Goal: Information Seeking & Learning: Learn about a topic

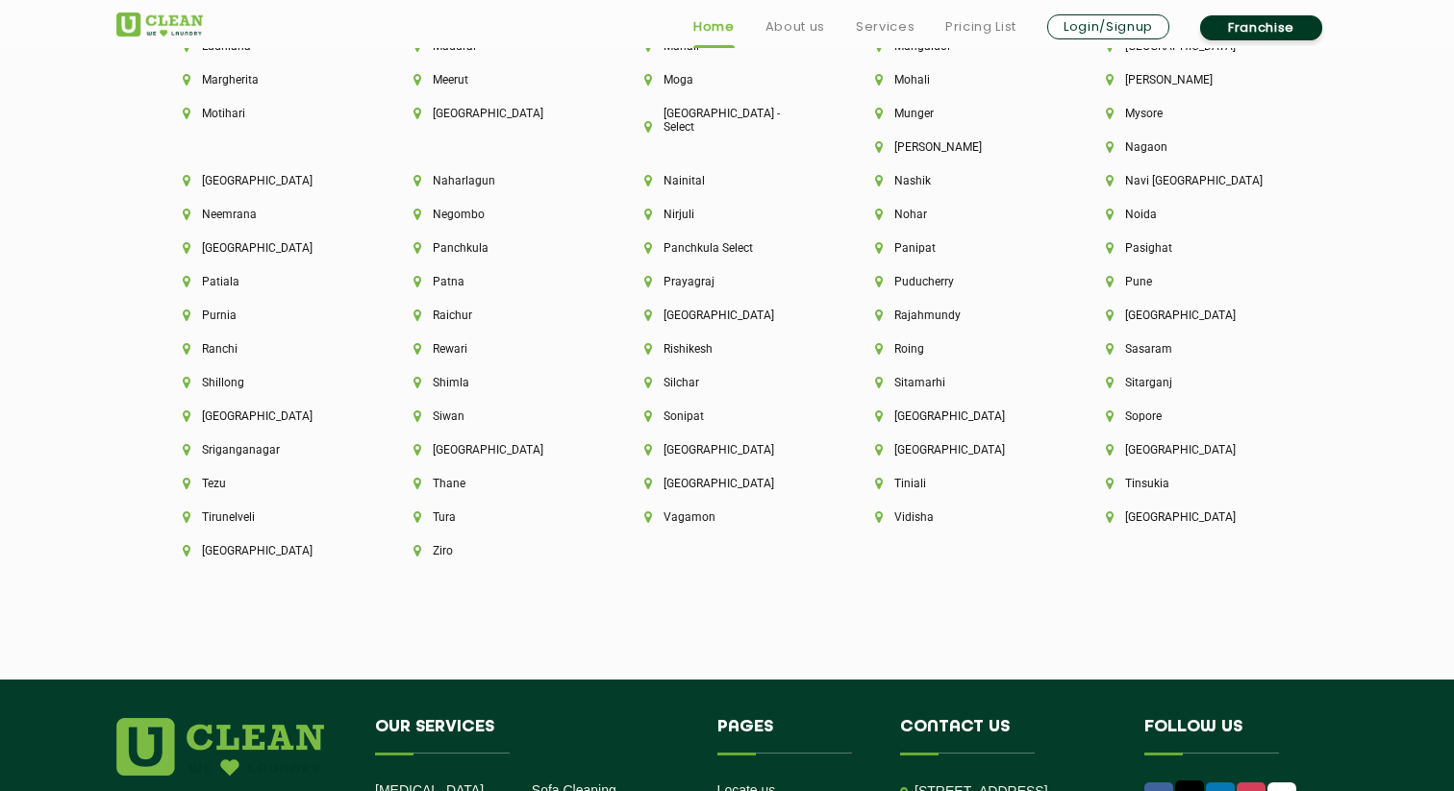
scroll to position [5398, 0]
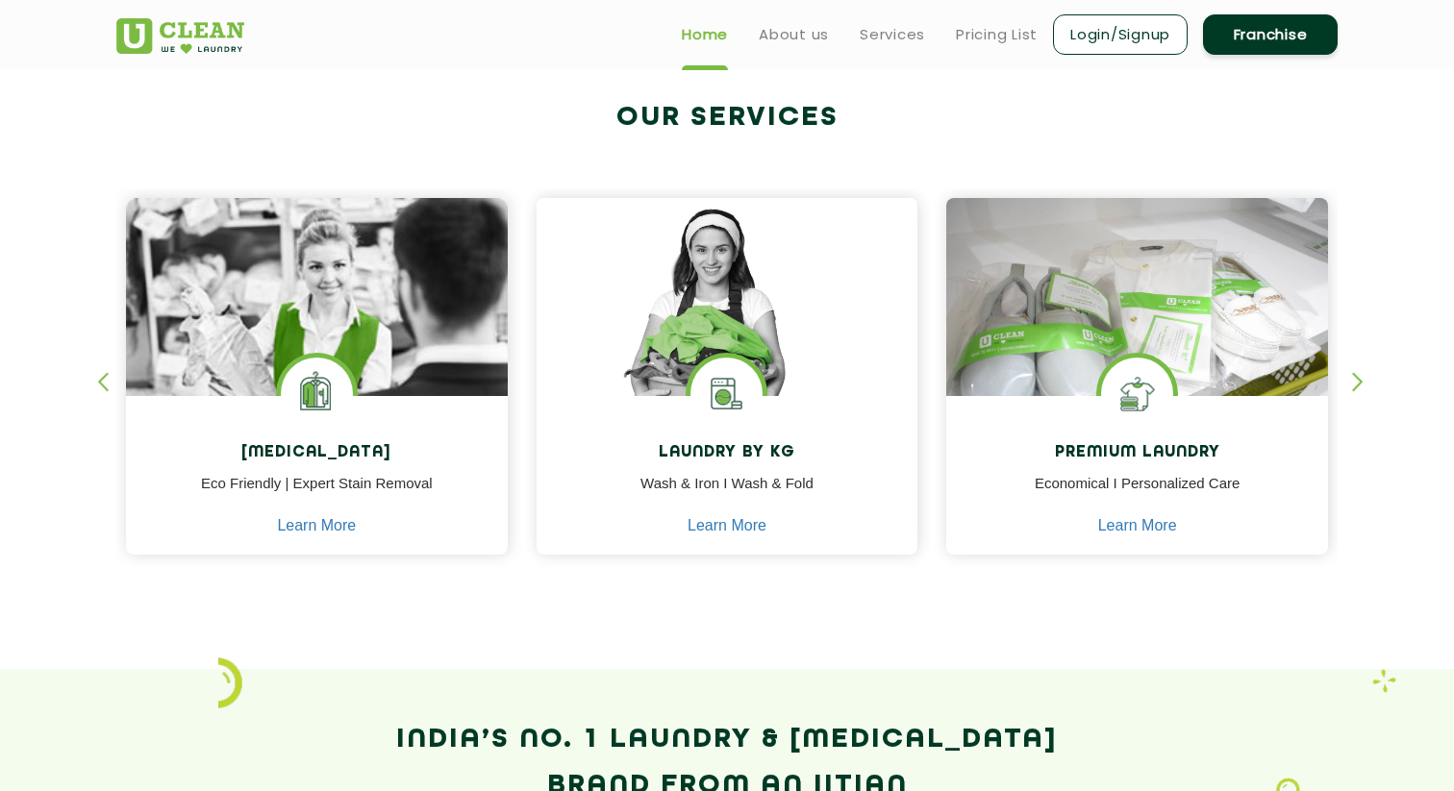
scroll to position [335, 0]
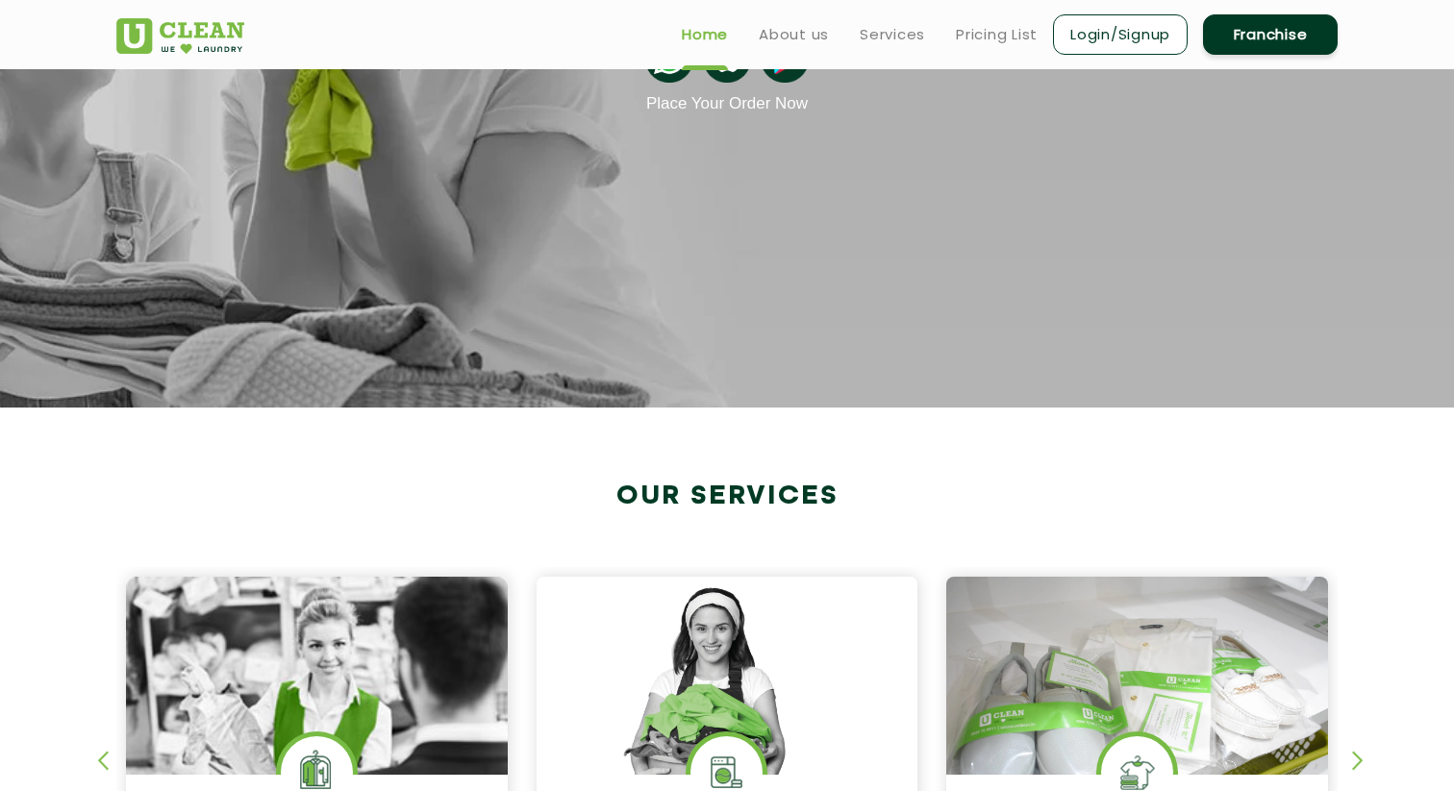
click at [978, 46] on ul "Home About us Services Pricing List Login/Signup Franchise" at bounding box center [1001, 34] width 671 height 45
click at [978, 35] on link "Pricing List" at bounding box center [997, 34] width 82 height 23
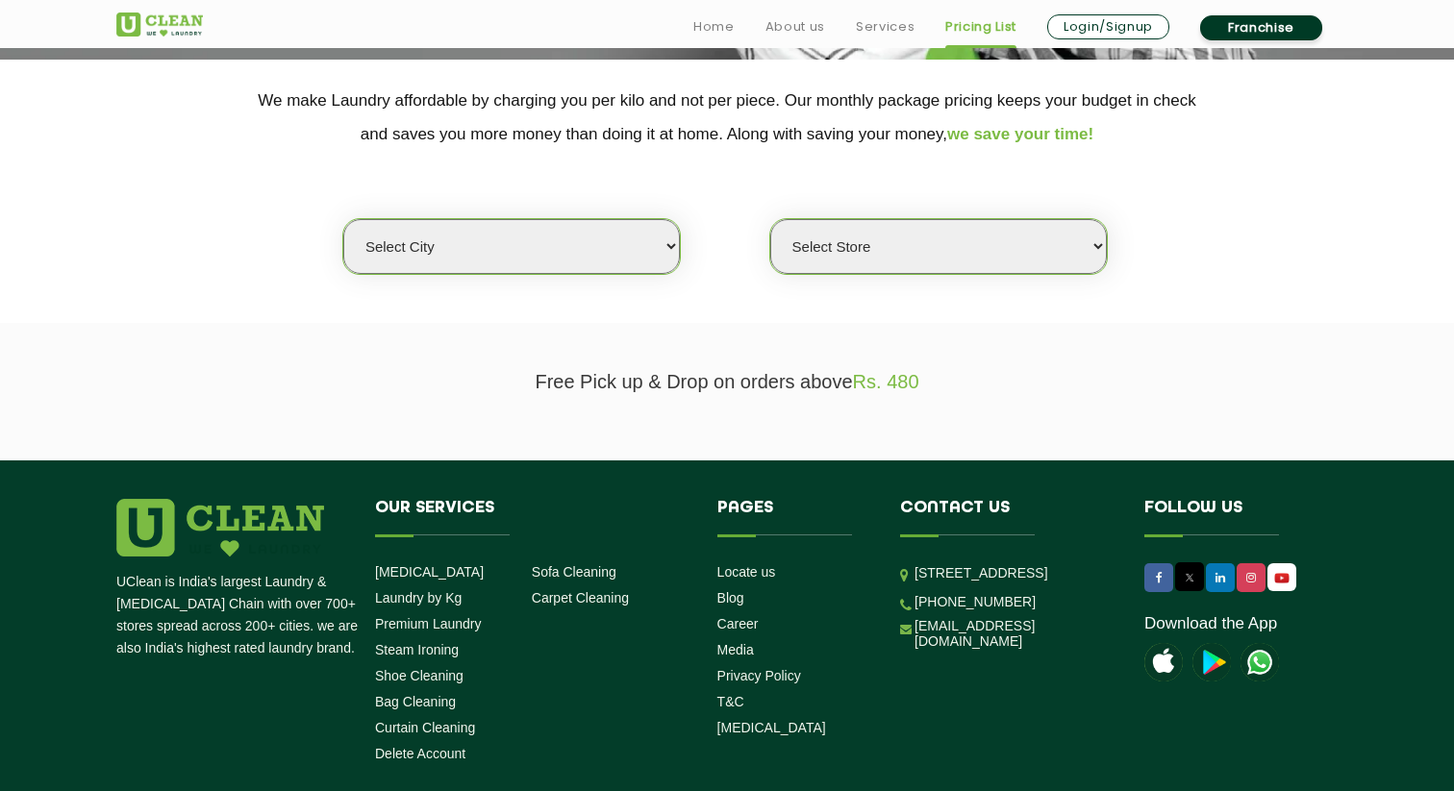
scroll to position [387, 0]
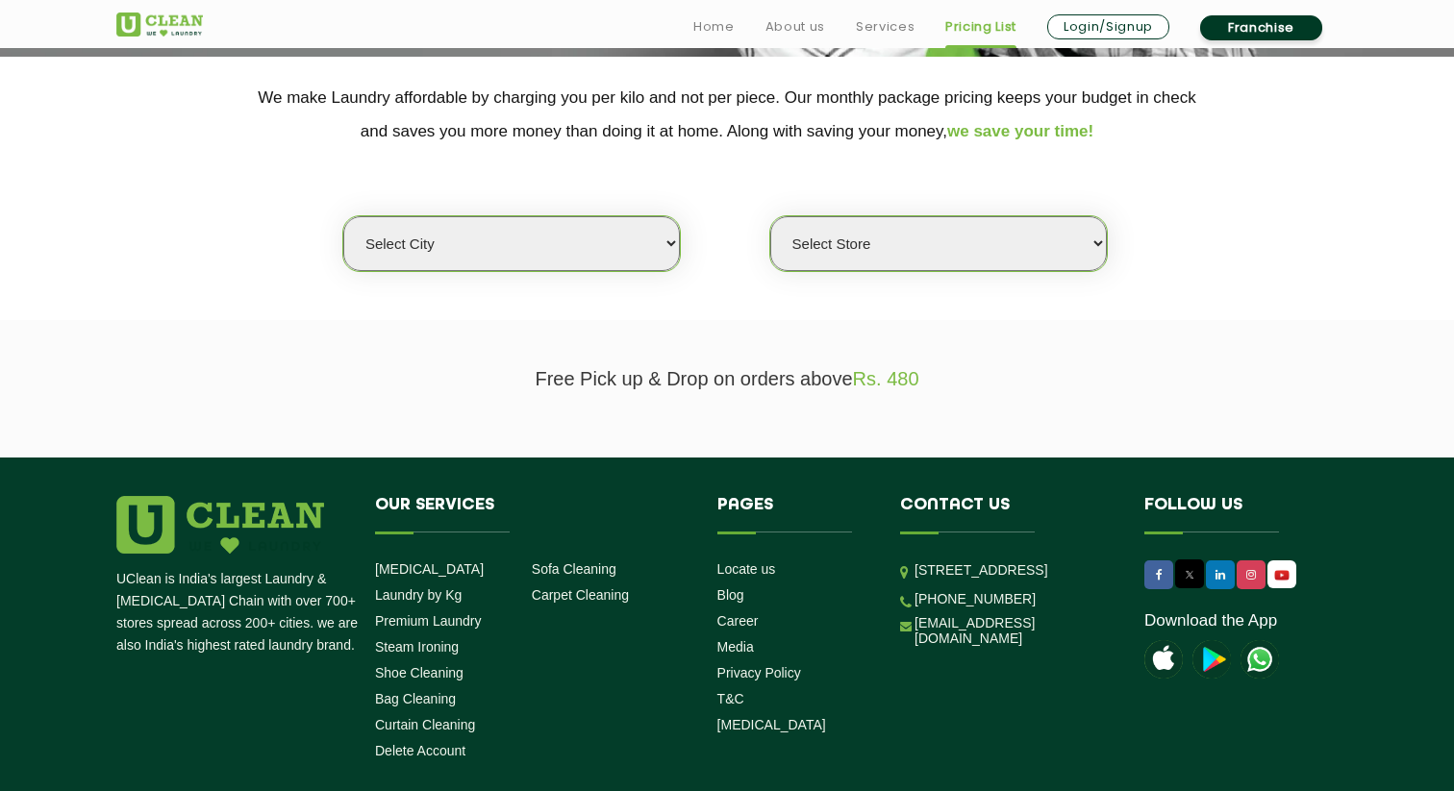
click at [602, 243] on select "Select city [GEOGRAPHIC_DATA] [GEOGRAPHIC_DATA] [GEOGRAPHIC_DATA] [GEOGRAPHIC_D…" at bounding box center [511, 243] width 337 height 55
select select "31"
click at [343, 216] on select "Select city [GEOGRAPHIC_DATA] [GEOGRAPHIC_DATA] [GEOGRAPHIC_DATA] [GEOGRAPHIC_D…" at bounding box center [511, 243] width 337 height 55
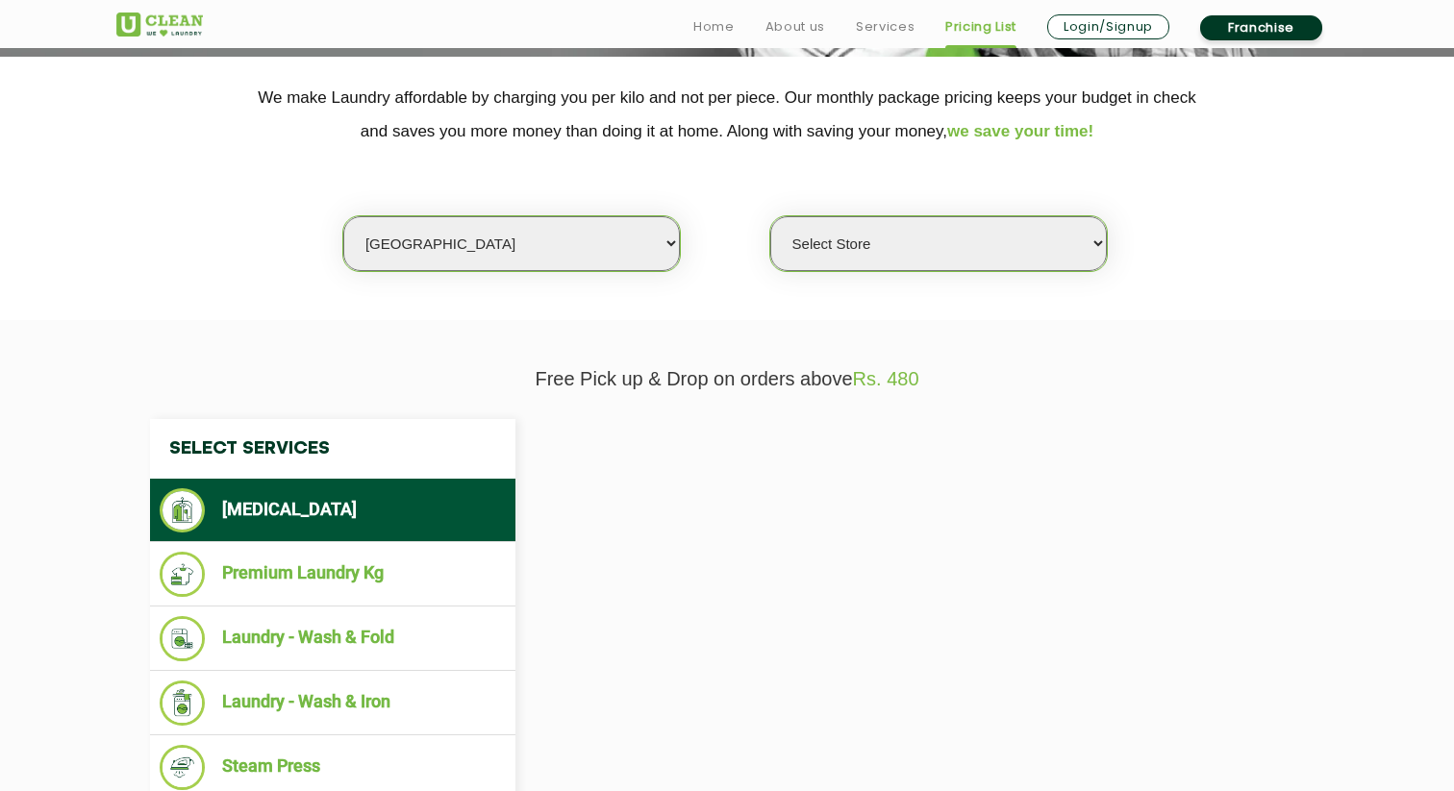
click at [804, 240] on select "Select Store" at bounding box center [938, 243] width 337 height 55
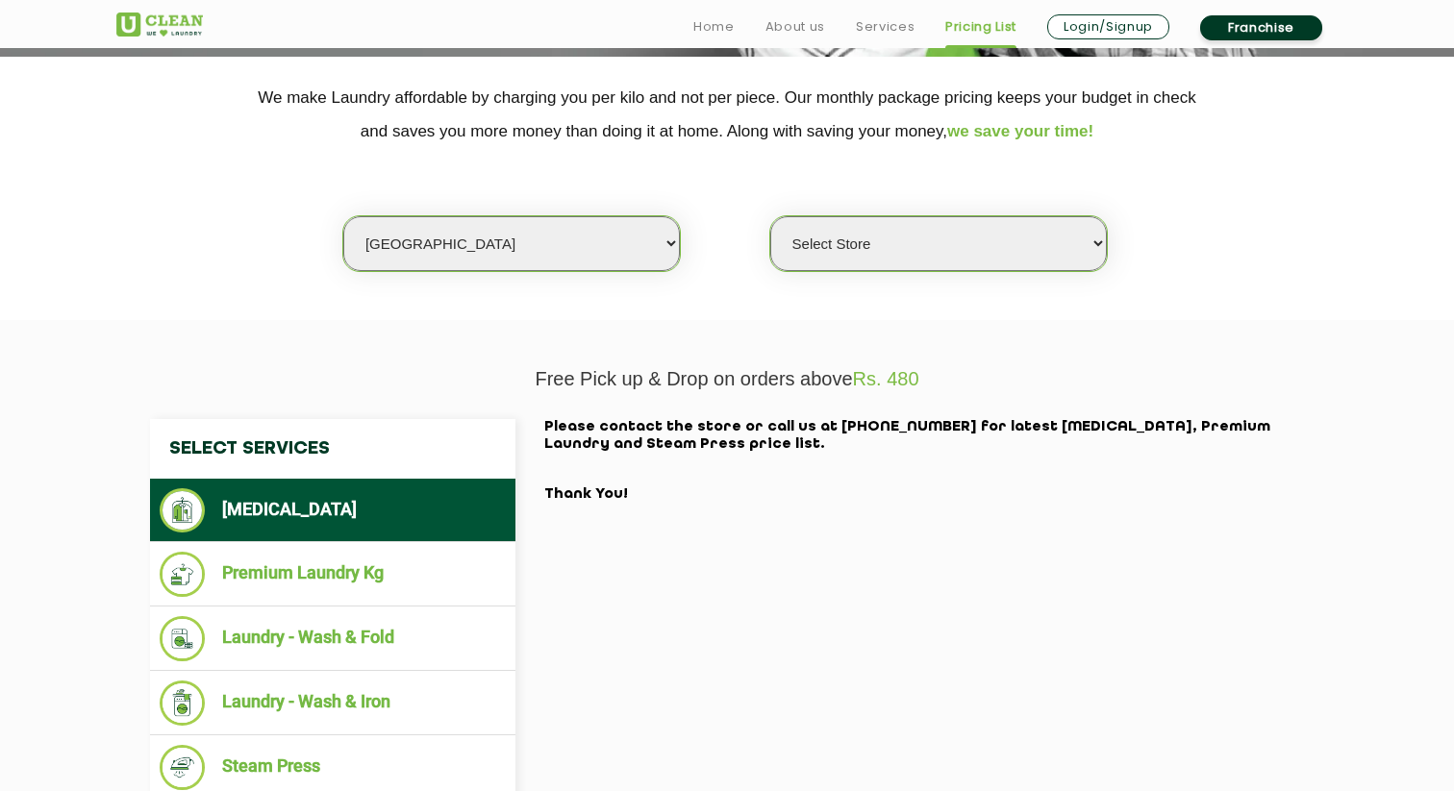
click at [770, 216] on select "Select Store" at bounding box center [938, 243] width 337 height 55
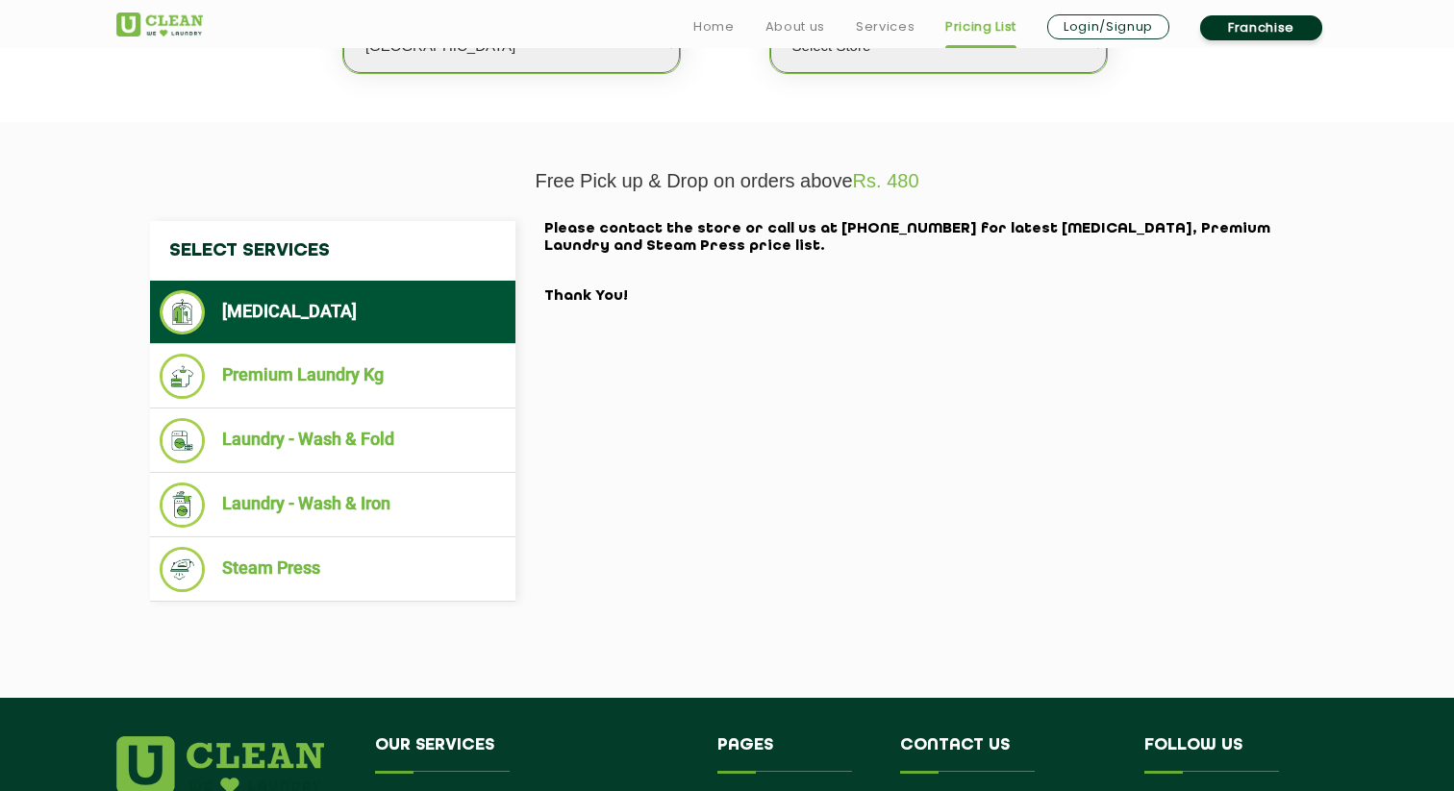
scroll to position [586, 0]
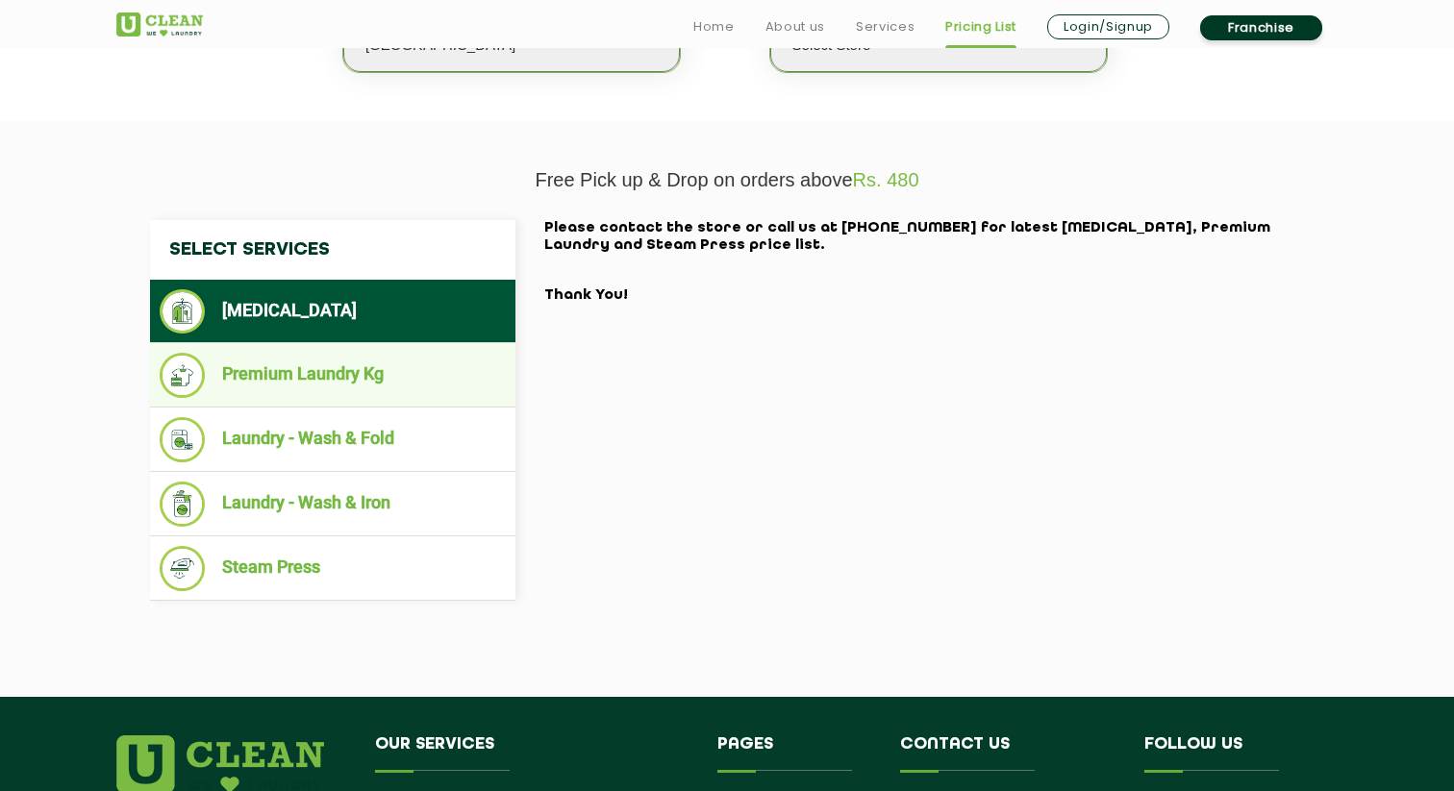
click at [426, 364] on li "Premium Laundry Kg" at bounding box center [333, 375] width 346 height 45
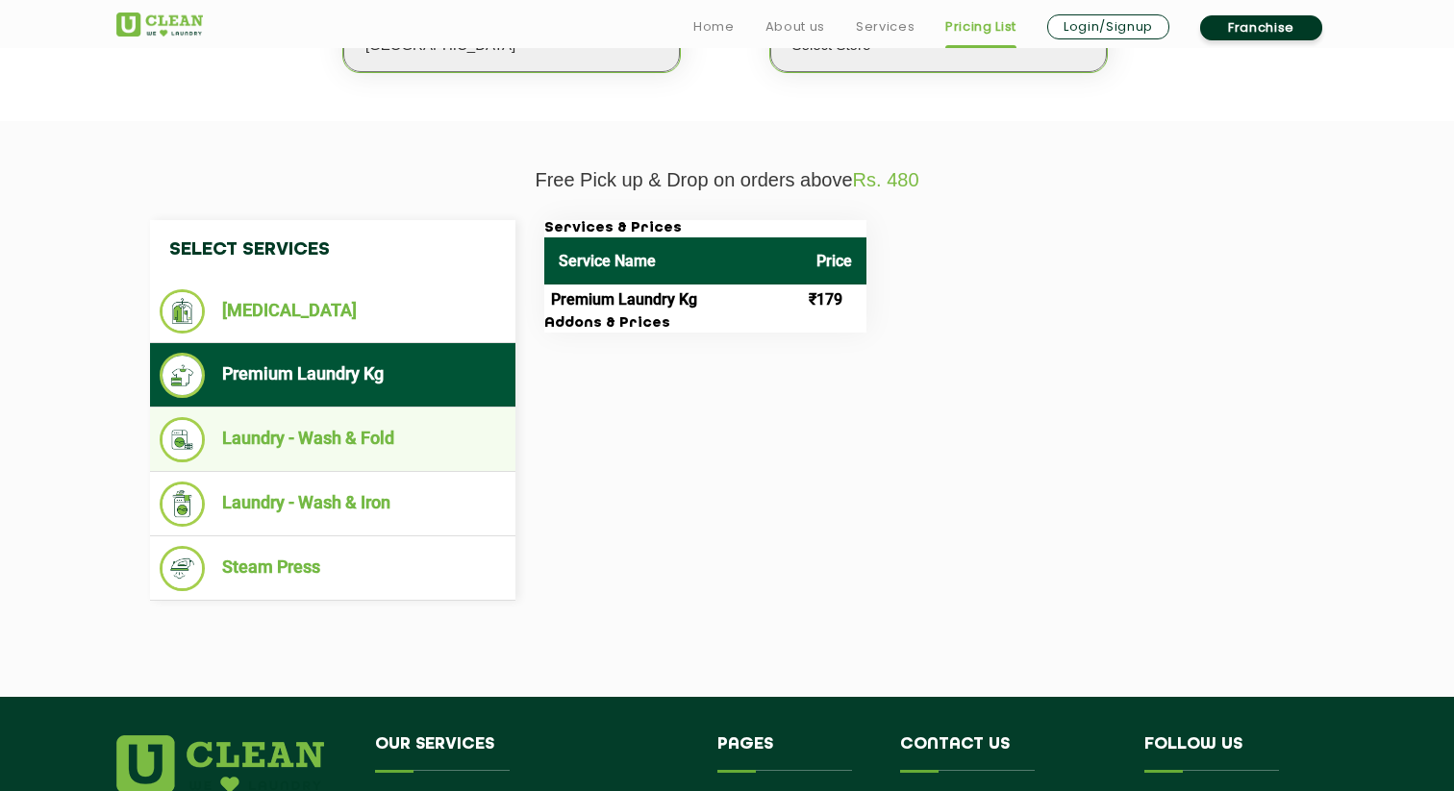
click at [377, 450] on li "Laundry - Wash & Fold" at bounding box center [333, 439] width 346 height 45
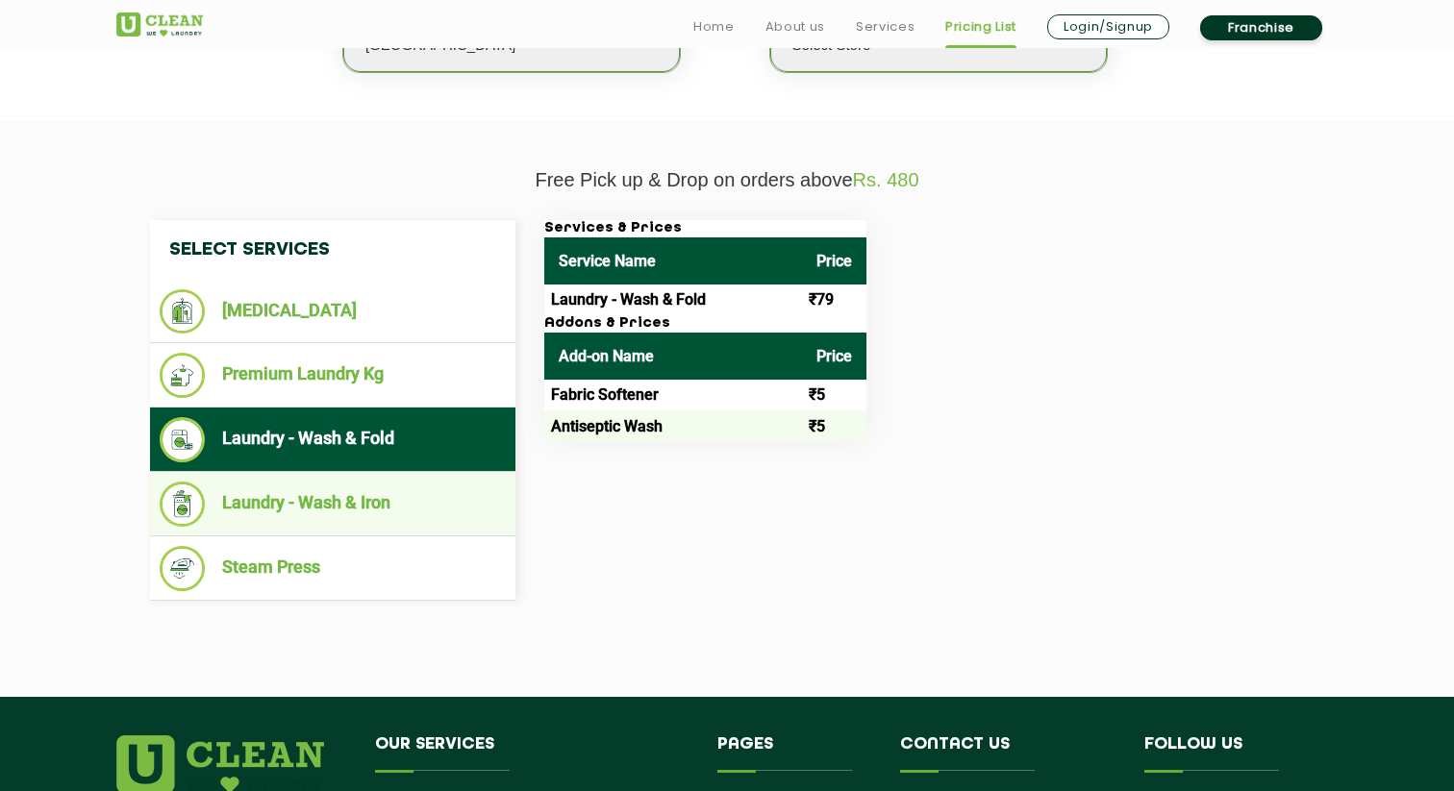
click at [363, 500] on li "Laundry - Wash & Iron" at bounding box center [333, 504] width 346 height 45
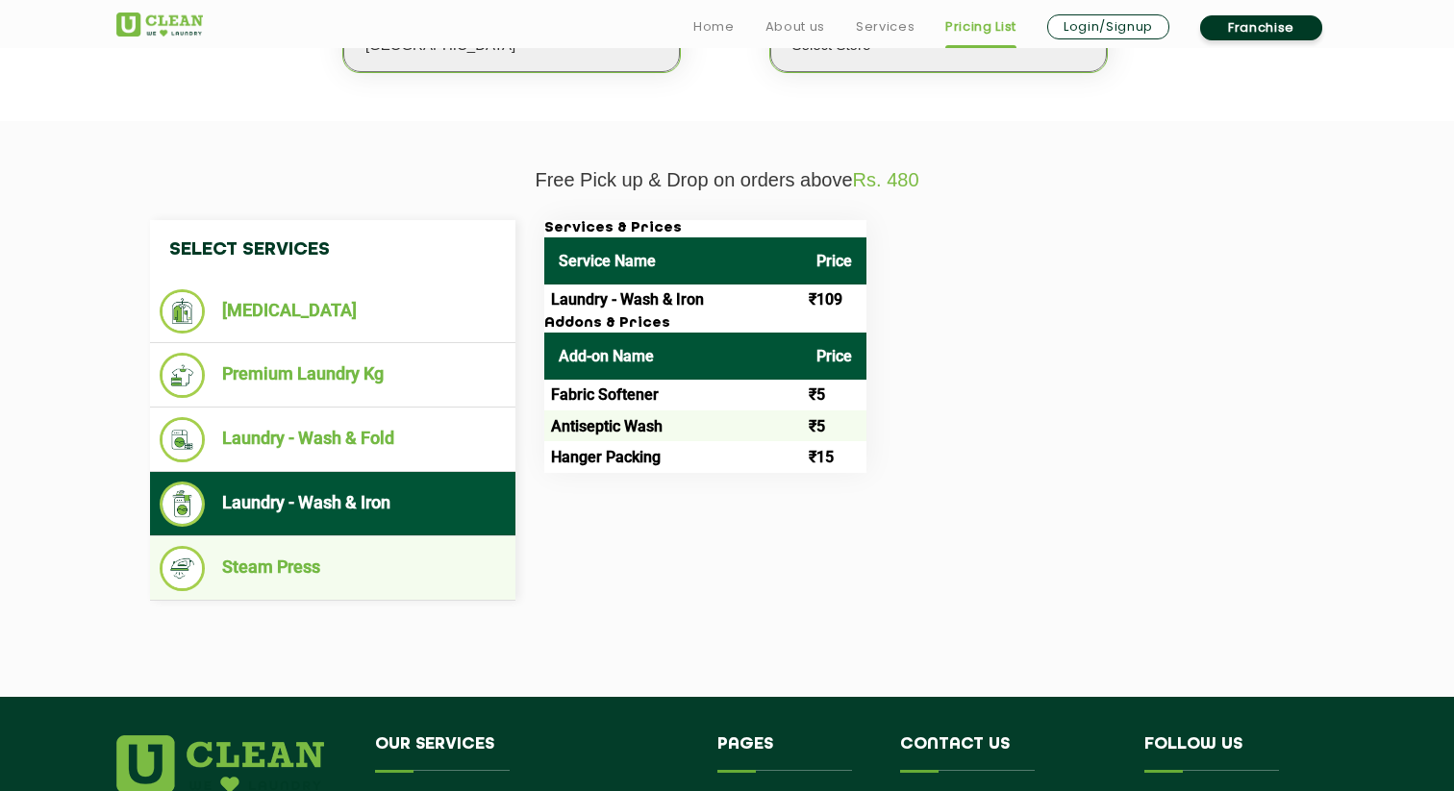
click at [436, 582] on li "Steam Press" at bounding box center [333, 568] width 346 height 45
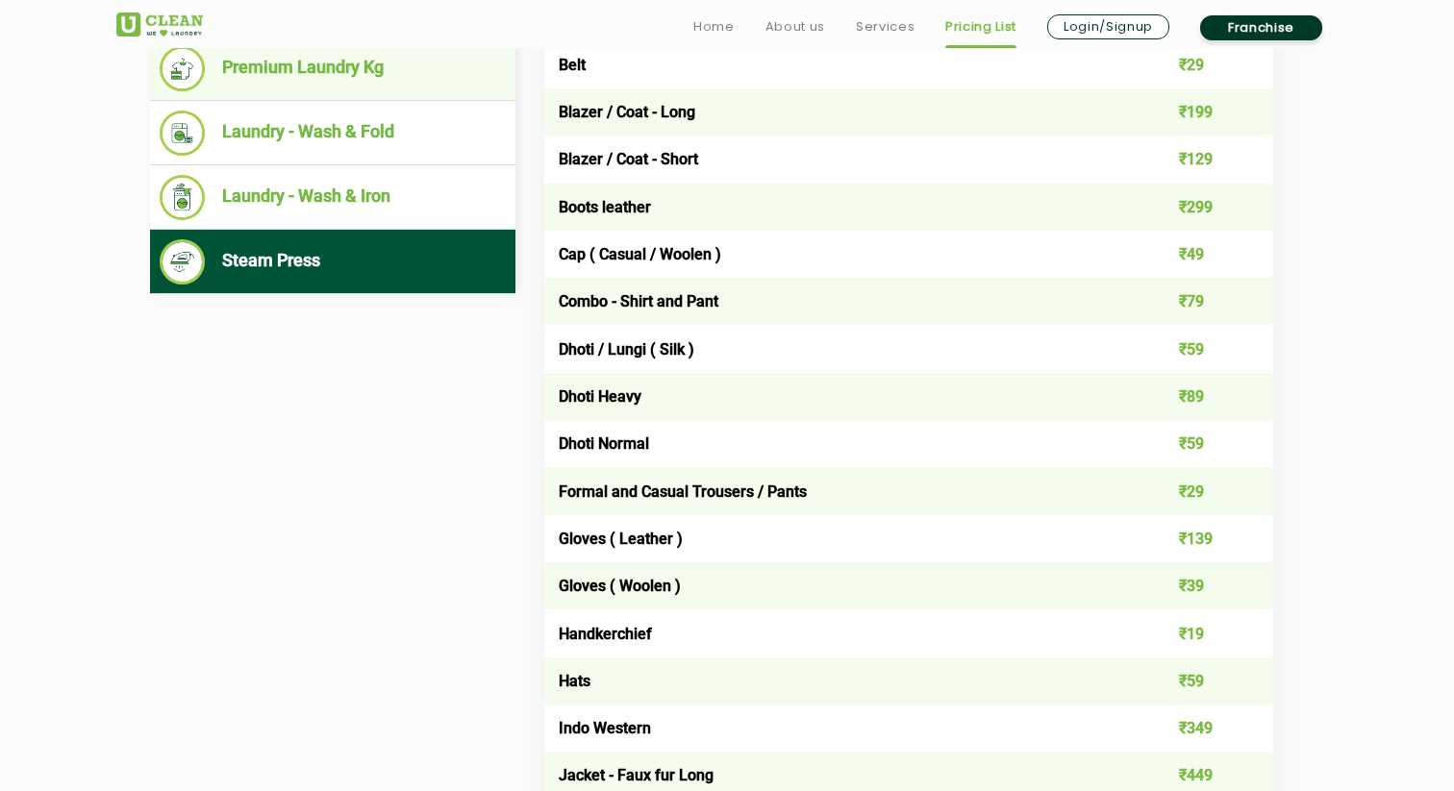
scroll to position [907, 0]
